Goal: Find specific page/section: Find specific page/section

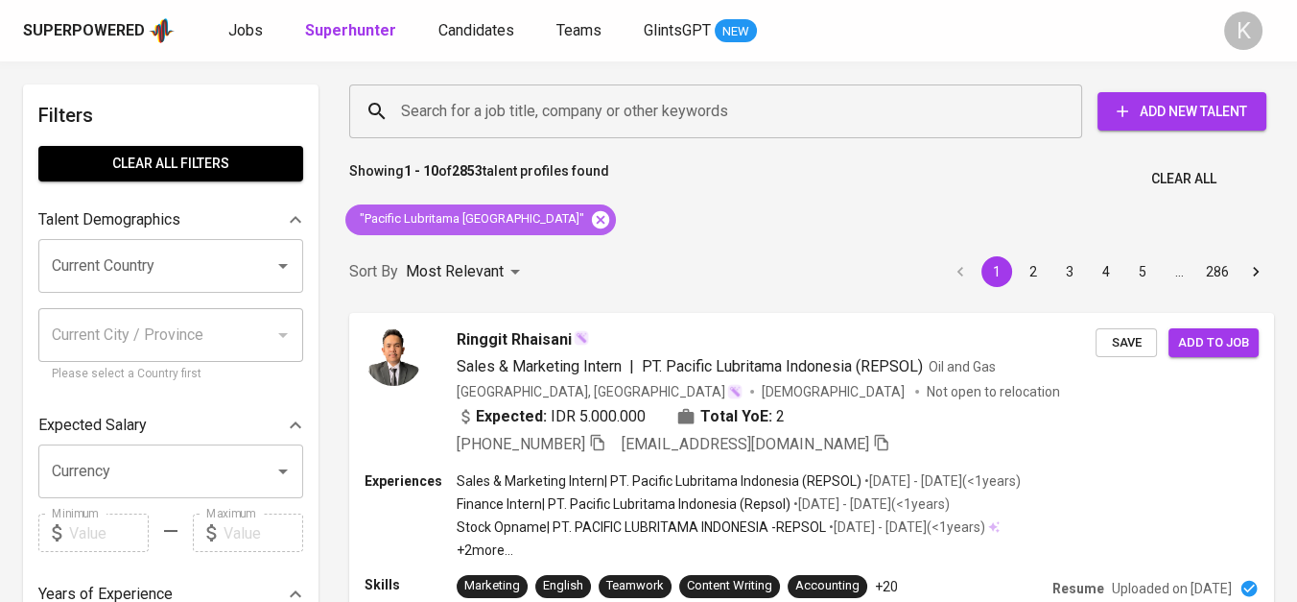
click at [590, 216] on icon at bounding box center [600, 219] width 21 height 21
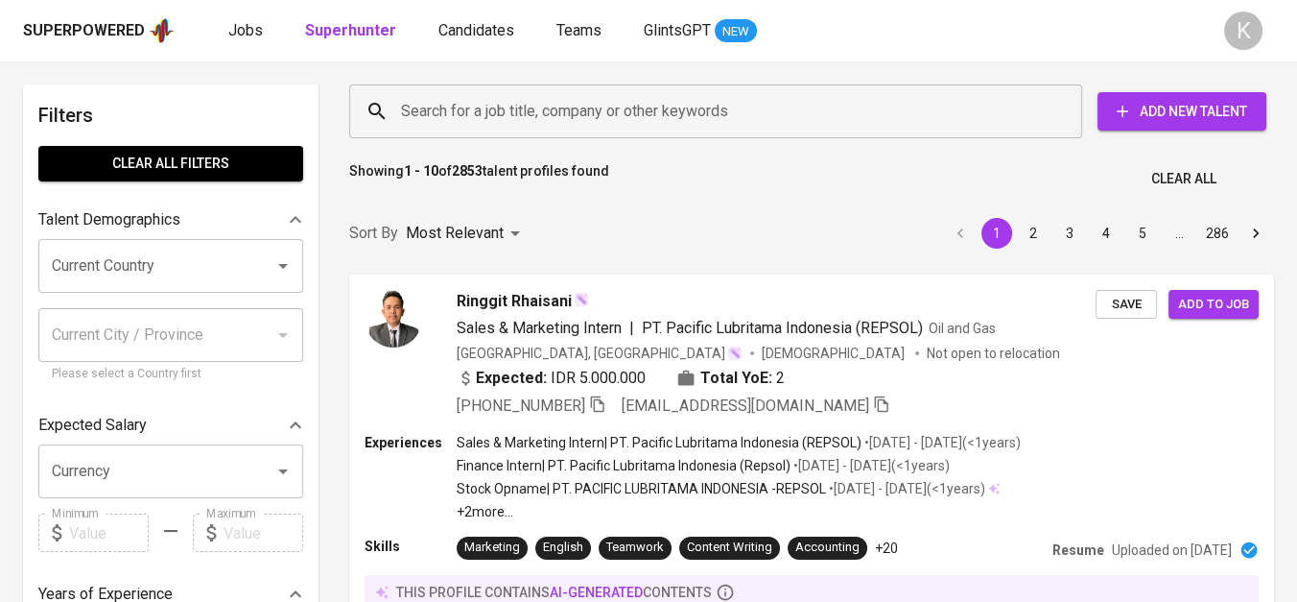
click at [526, 113] on input "Search for a job title, company or other keywords" at bounding box center [720, 111] width 649 height 36
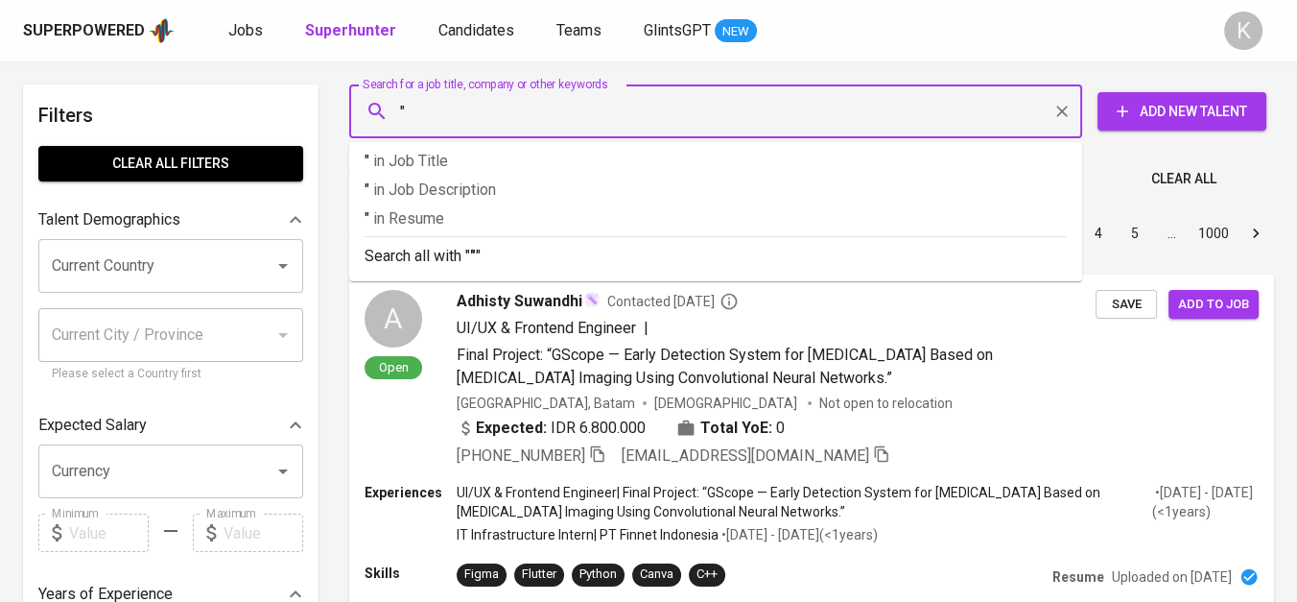
paste input "https://www.panverta.com/in/index.html"
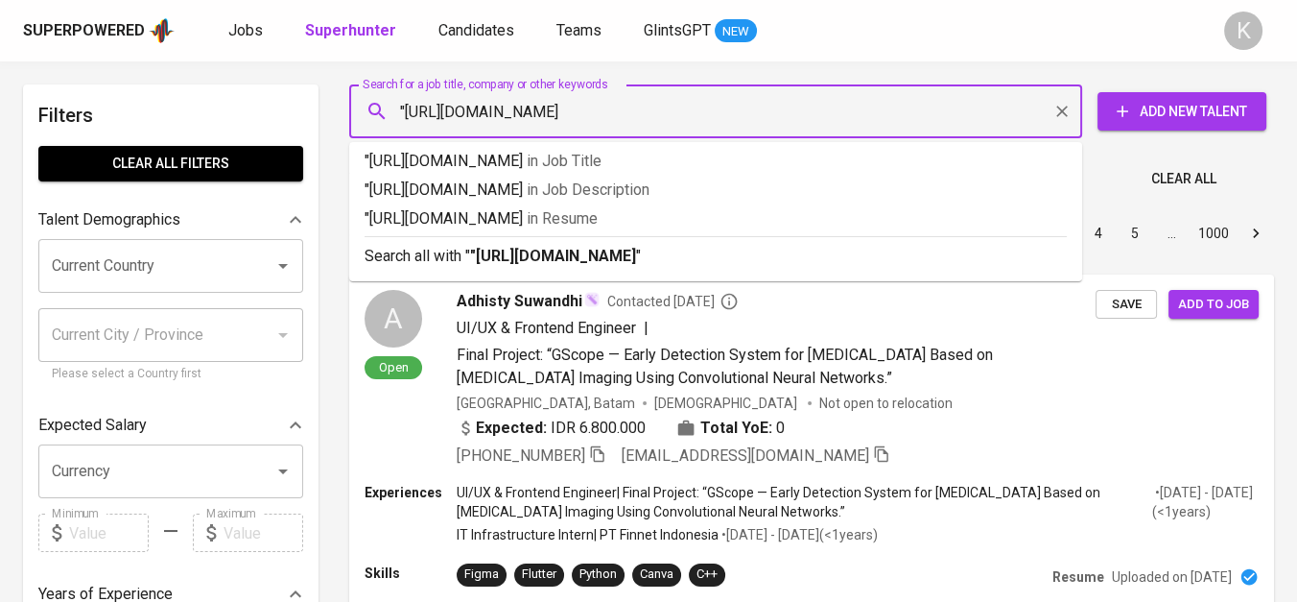
drag, startPoint x: 405, startPoint y: 116, endPoint x: 750, endPoint y: 136, distance: 346.0
click at [750, 136] on div ""https://www.panverta.com/in/index.html Search for a job title, company or othe…" at bounding box center [715, 111] width 733 height 54
paste input "Panverta Cakrakencana"
type input ""Panverta Cakrakencana"
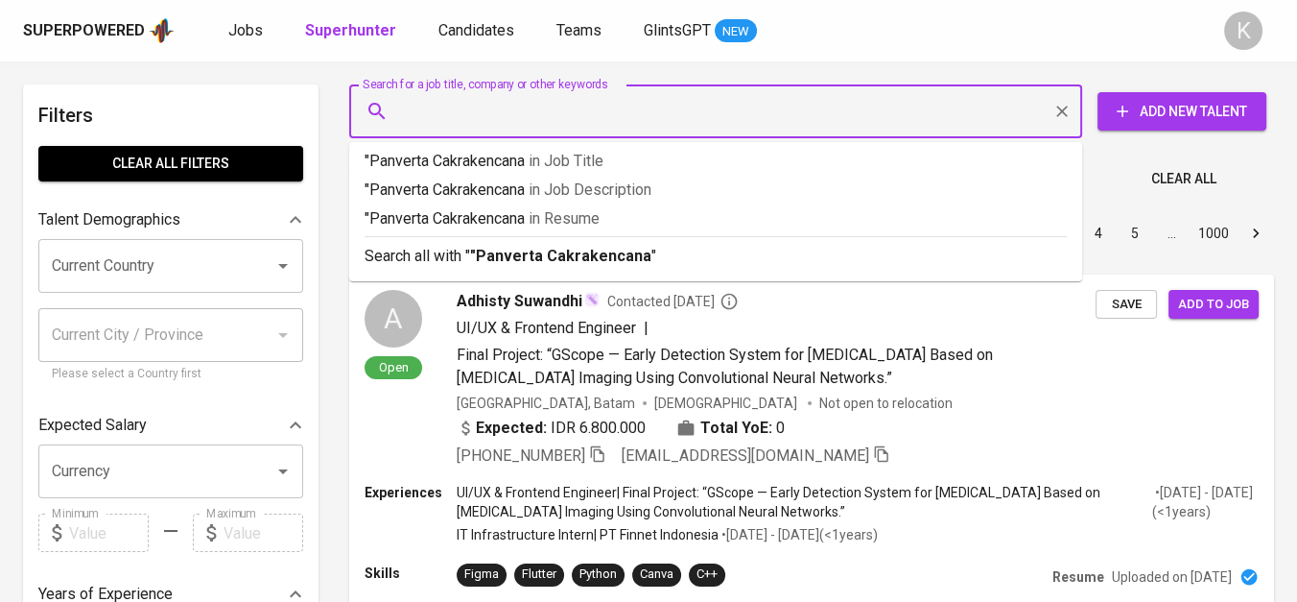
type input """
click at [647, 113] on input """ at bounding box center [720, 111] width 649 height 36
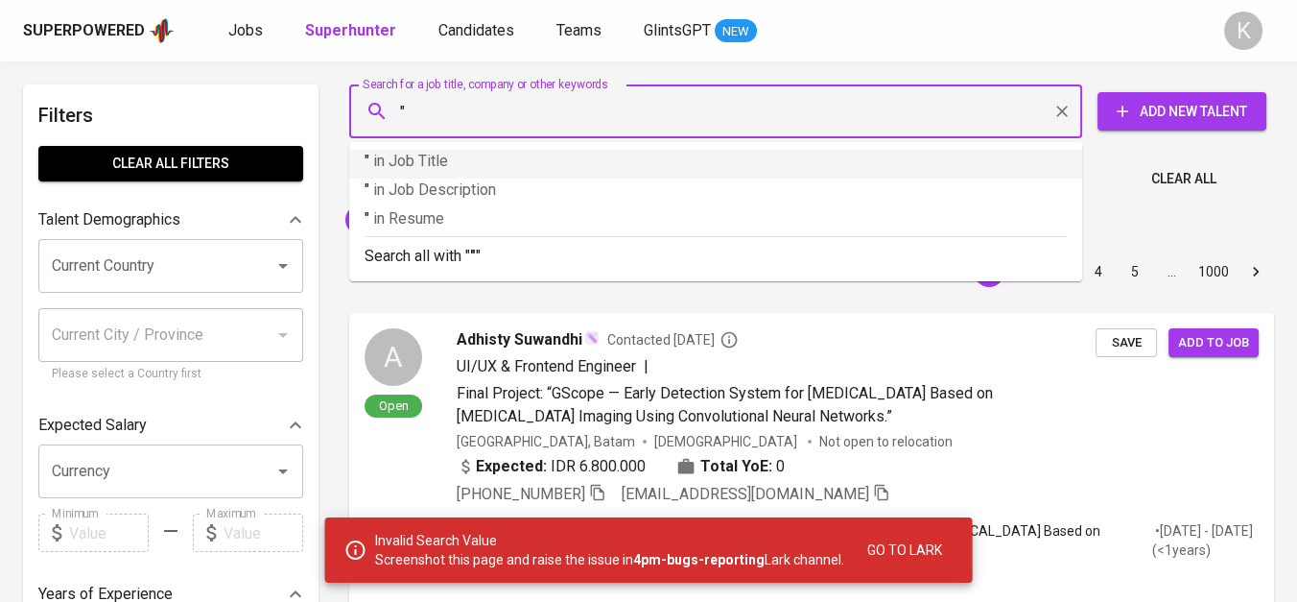
drag, startPoint x: 1069, startPoint y: 113, endPoint x: 1110, endPoint y: 226, distance: 120.5
click at [1068, 112] on icon "Clear" at bounding box center [1062, 111] width 19 height 19
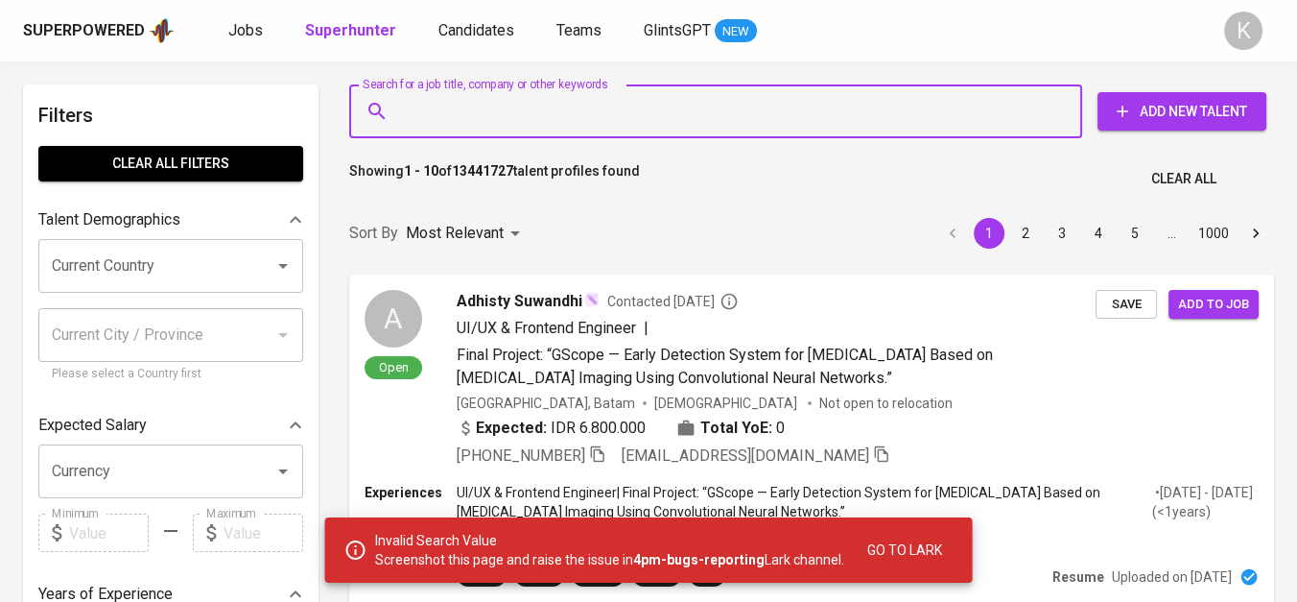
click at [595, 115] on input "Search for a job title, company or other keywords" at bounding box center [720, 111] width 649 height 36
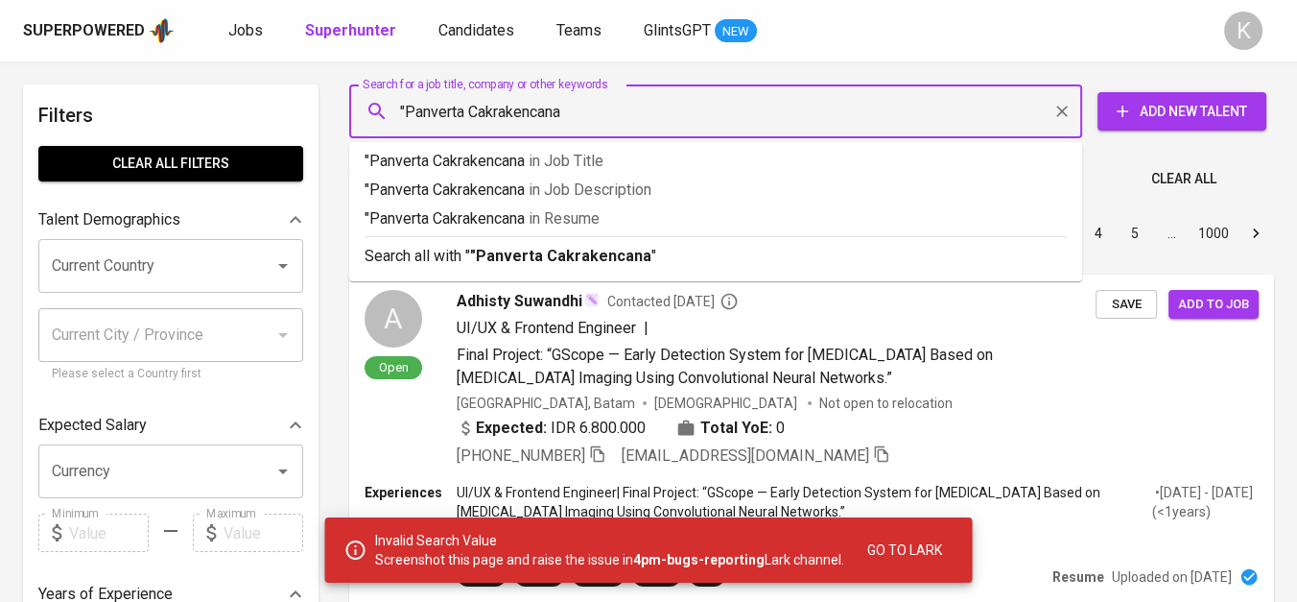
type input ""Panverta Cakrakencana""
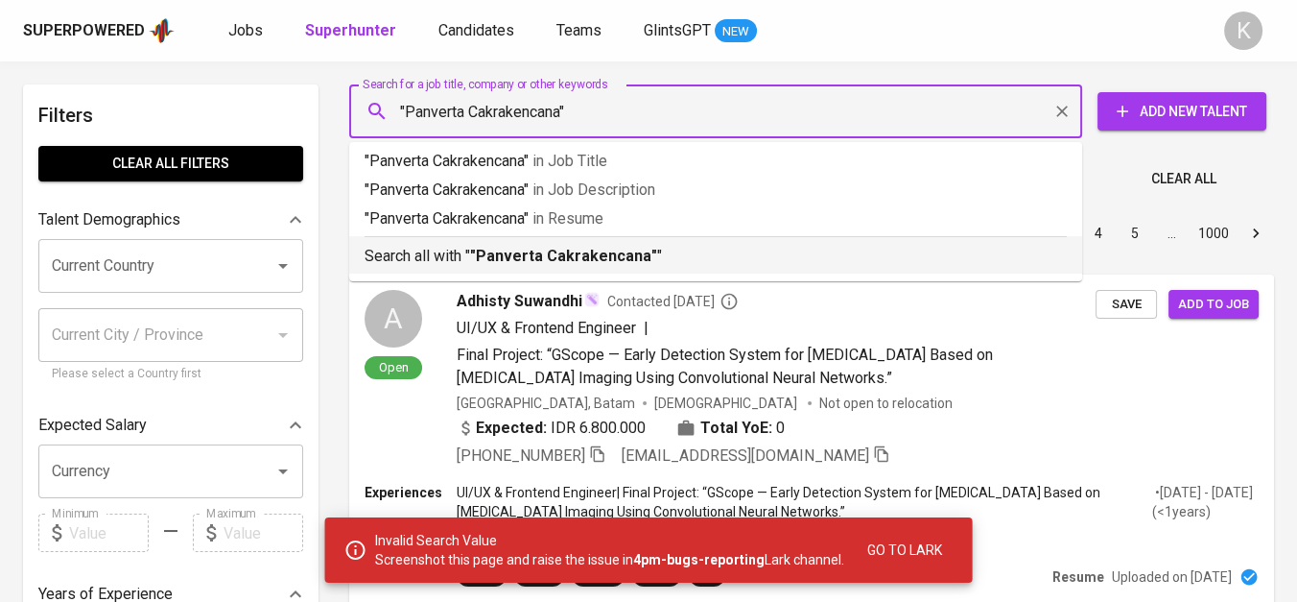
drag, startPoint x: 628, startPoint y: 253, endPoint x: 699, endPoint y: 5, distance: 258.5
click at [628, 253] on b ""Panverta Cakrakencana"" at bounding box center [563, 256] width 187 height 18
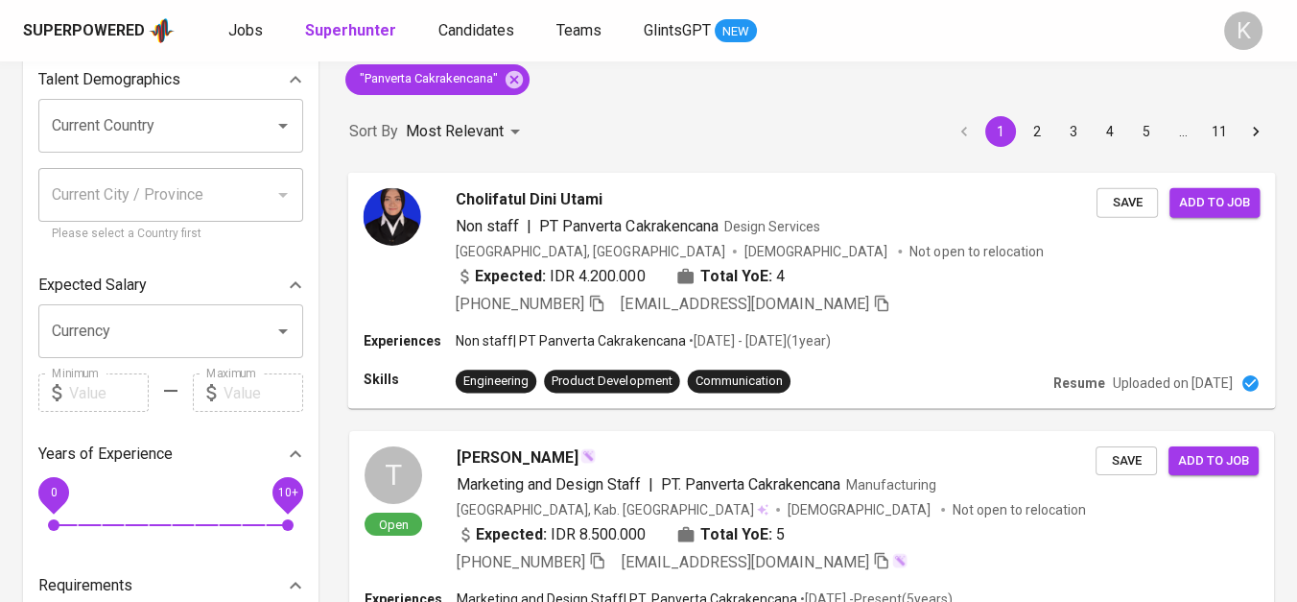
scroll to position [426, 0]
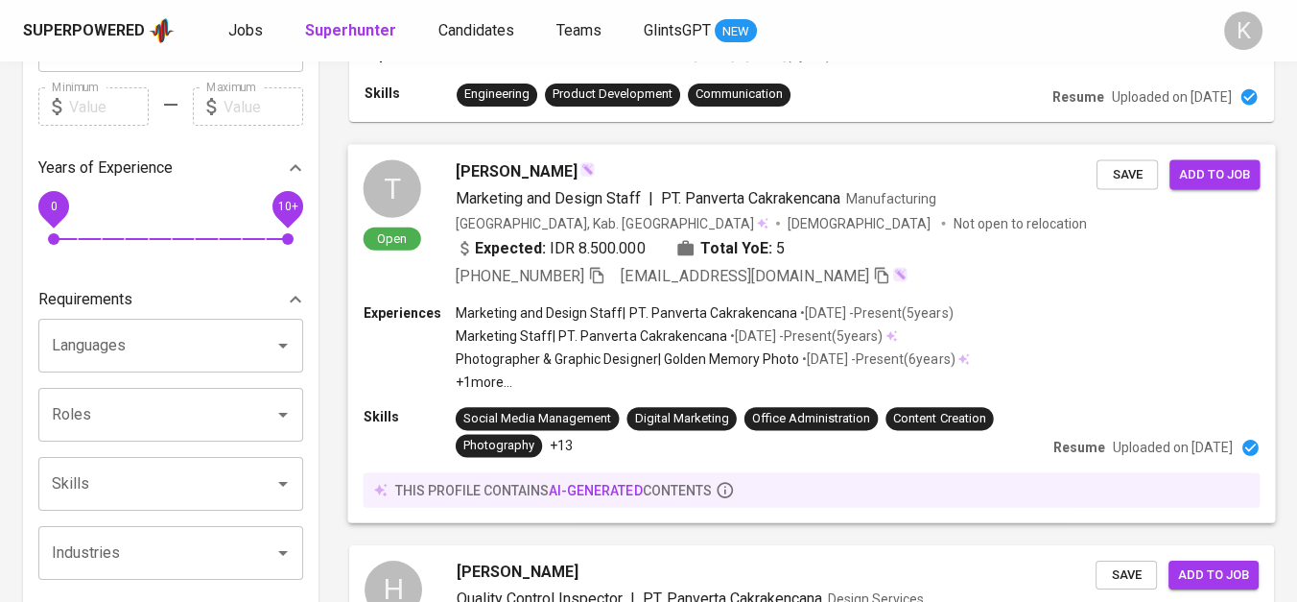
click at [599, 266] on icon "button" at bounding box center [596, 274] width 17 height 17
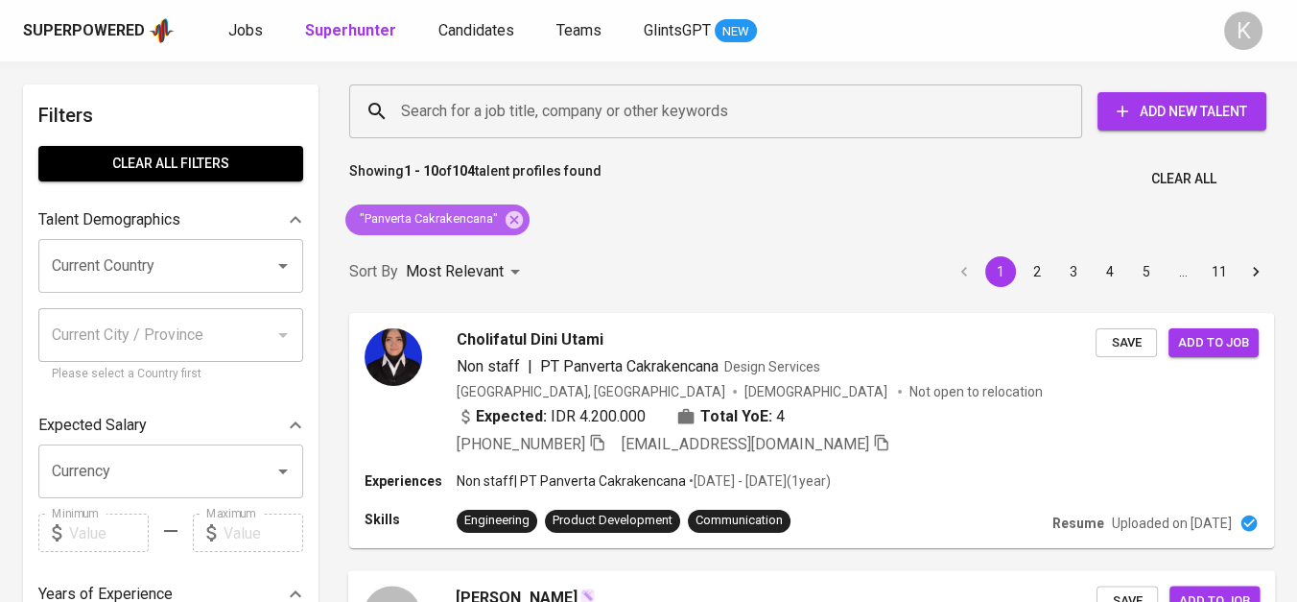
drag, startPoint x: 513, startPoint y: 216, endPoint x: 625, endPoint y: 5, distance: 238.6
click at [513, 216] on icon at bounding box center [514, 218] width 17 height 17
